Goal: Task Accomplishment & Management: Complete application form

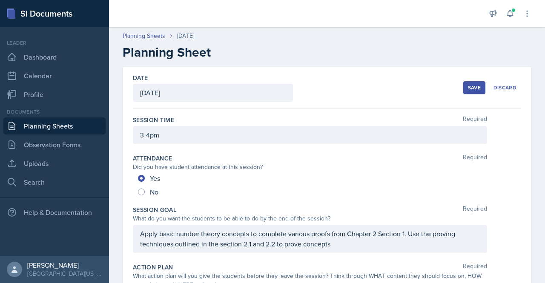
scroll to position [488, 0]
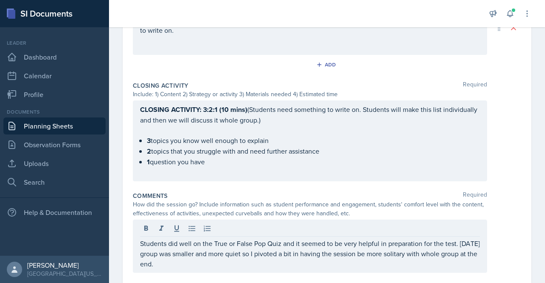
click at [200, 268] on div "Students did well on the True or False Pop Quiz and it seemed to be very helpfu…" at bounding box center [310, 246] width 354 height 53
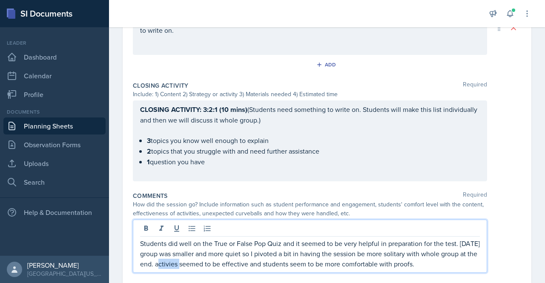
drag, startPoint x: 205, startPoint y: 260, endPoint x: 197, endPoint y: 261, distance: 8.3
click at [197, 261] on p "Students did well on the True or False Pop Quiz and it seemed to be very helpfu…" at bounding box center [310, 253] width 340 height 31
click at [251, 263] on p "Students did well on the True or False Pop Quiz and it seemed to be very helpfu…" at bounding box center [310, 253] width 340 height 31
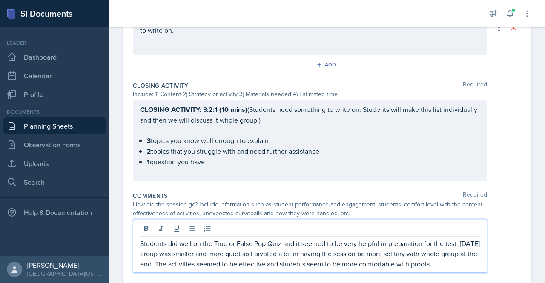
click at [352, 263] on p "Students did well on the True or False Pop Quiz and it seemed to be very helpfu…" at bounding box center [310, 253] width 340 height 31
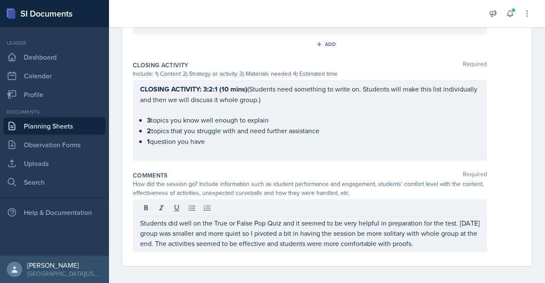
scroll to position [0, 0]
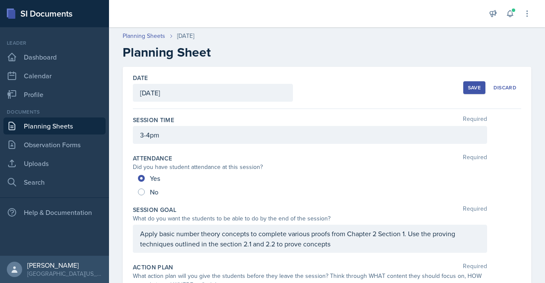
click at [463, 83] on button "Save" at bounding box center [474, 87] width 22 height 13
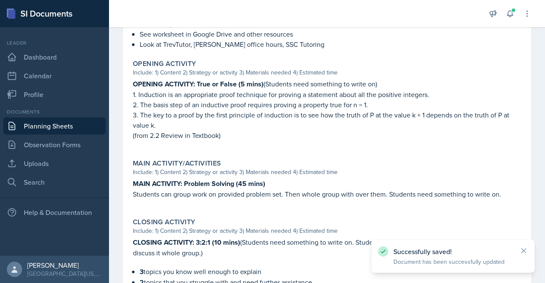
scroll to position [430, 0]
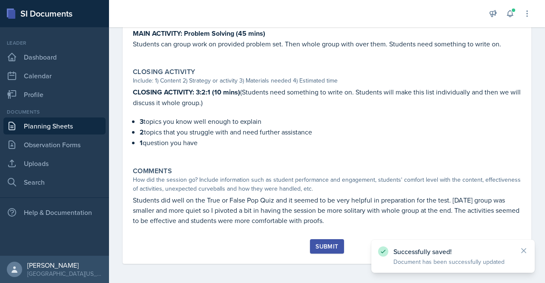
click at [329, 239] on button "Submit" at bounding box center [327, 246] width 34 height 14
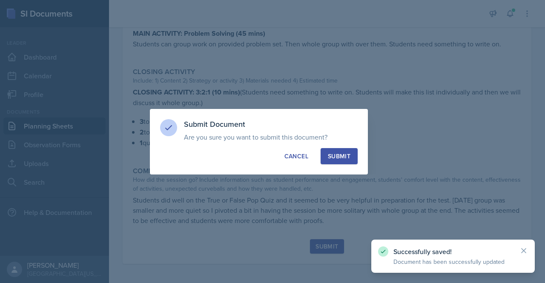
click at [343, 153] on div "Submit" at bounding box center [339, 156] width 23 height 9
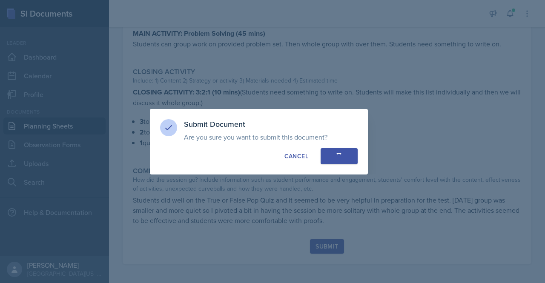
radio input "true"
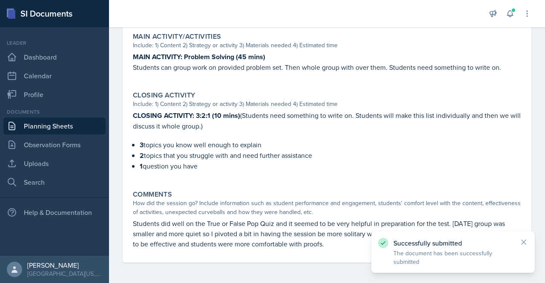
scroll to position [405, 0]
